Goal: Go to known website: Go to known website

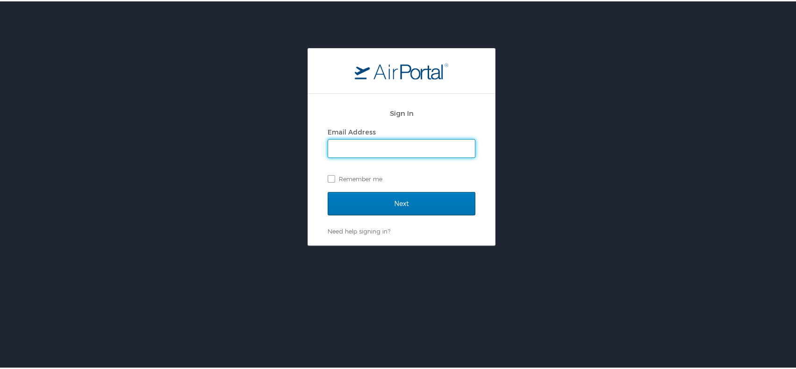
click at [374, 140] on input "Email Address" at bounding box center [401, 147] width 147 height 18
type input "[EMAIL_ADDRESS][PERSON_NAME][DOMAIN_NAME]"
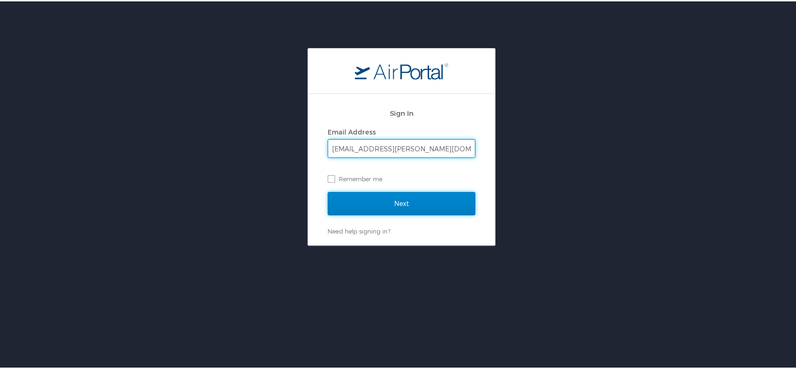
click at [409, 203] on input "Next" at bounding box center [402, 202] width 148 height 23
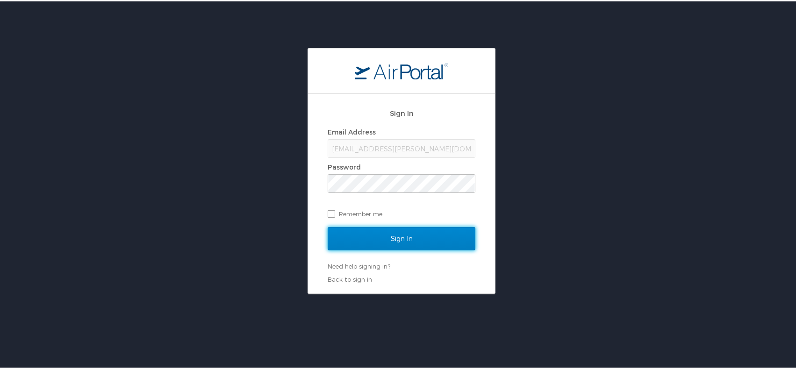
click at [416, 234] on input "Sign In" at bounding box center [402, 237] width 148 height 23
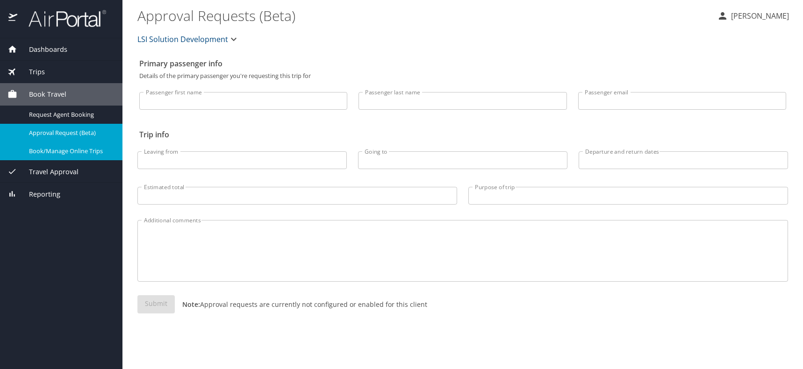
click at [73, 153] on span "Book/Manage Online Trips" at bounding box center [70, 151] width 82 height 9
